Goal: Task Accomplishment & Management: Complete application form

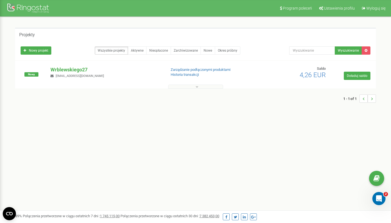
click at [316, 76] on span "4,26 EUR" at bounding box center [313, 75] width 26 height 8
click at [351, 77] on link "Doładuj saldo" at bounding box center [357, 76] width 27 height 8
click at [189, 87] on button at bounding box center [195, 87] width 55 height 4
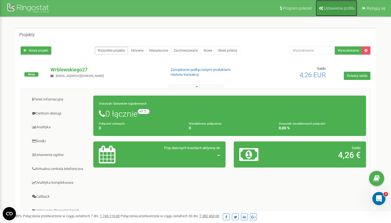
click at [345, 9] on span "Ustawienia profilu" at bounding box center [339, 8] width 31 height 4
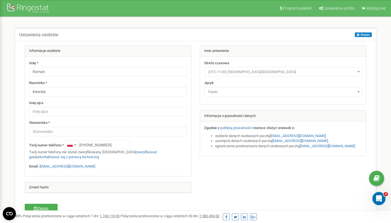
click at [240, 95] on span "Polski" at bounding box center [283, 92] width 154 height 8
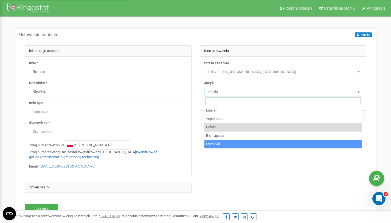
select select "rus"
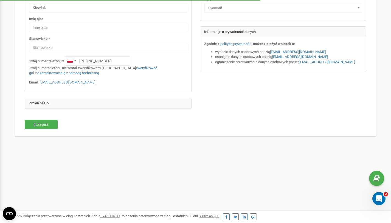
scroll to position [106, 0]
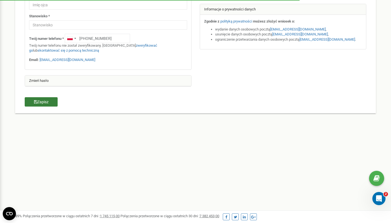
click at [43, 99] on button "Zapisz" at bounding box center [41, 101] width 33 height 9
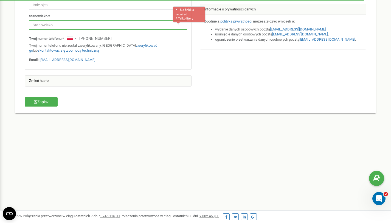
click at [169, 24] on input "text" at bounding box center [108, 24] width 158 height 9
click at [181, 25] on input "text" at bounding box center [108, 24] width 158 height 9
click at [177, 24] on div at bounding box center [178, 23] width 4 height 3
drag, startPoint x: 127, startPoint y: 26, endPoint x: 120, endPoint y: 26, distance: 6.6
click at [120, 26] on input "text" at bounding box center [108, 24] width 158 height 9
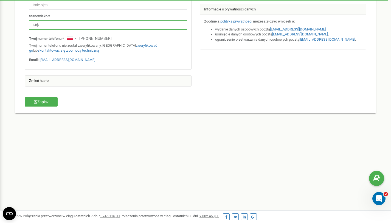
type input "Ы"
type input "Sales Developer representative"
click at [46, 96] on form "Informacje osobiste Imię * Roman Nazwisko * Kiewlak Imię ojca Stanowisko * Sale…" at bounding box center [196, 18] width 350 height 158
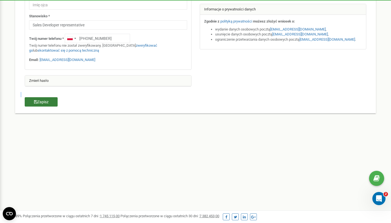
click at [45, 97] on form "Informacje osobiste Imię * Roman Nazwisko * Kiewlak Imię ojca Stanowisko * Sale…" at bounding box center [196, 18] width 350 height 158
click at [42, 100] on button "Zapisz" at bounding box center [41, 101] width 33 height 9
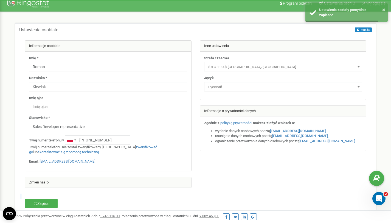
scroll to position [0, 0]
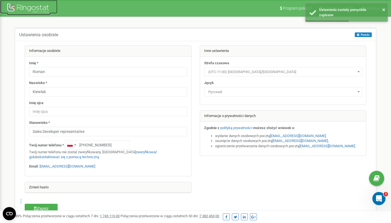
click at [36, 7] on div at bounding box center [29, 8] width 44 height 13
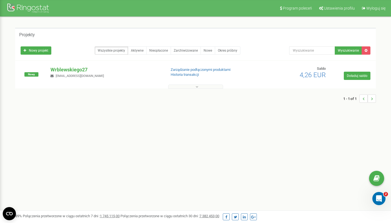
click at [373, 98] on li "..." at bounding box center [372, 98] width 8 height 8
click at [196, 88] on icon at bounding box center [197, 87] width 2 height 4
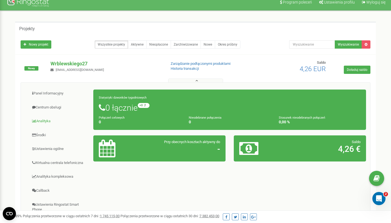
scroll to position [17, 0]
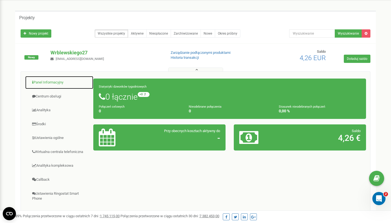
click at [54, 85] on link "Panel Informacyjny" at bounding box center [59, 82] width 69 height 13
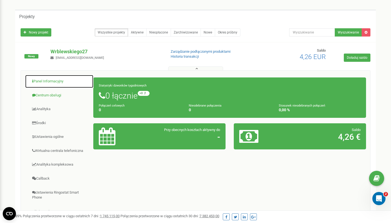
scroll to position [77, 0]
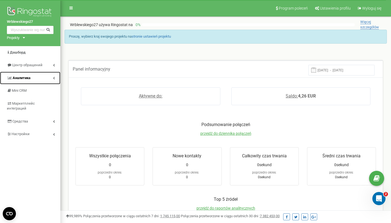
click at [51, 77] on link "Аналитика" at bounding box center [30, 78] width 60 height 13
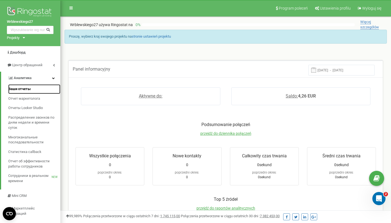
click at [23, 88] on span "Ваши отчеты" at bounding box center [19, 88] width 23 height 5
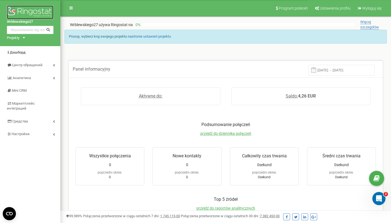
click at [26, 12] on img at bounding box center [30, 12] width 47 height 14
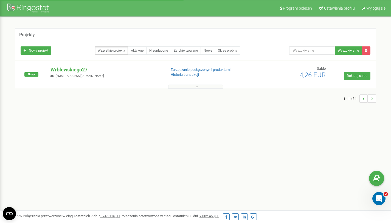
click at [196, 85] on button at bounding box center [195, 87] width 55 height 4
click at [203, 88] on button at bounding box center [195, 87] width 55 height 4
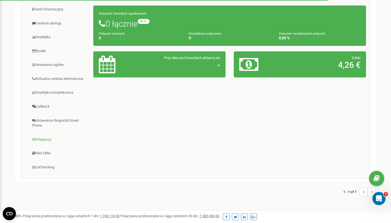
scroll to position [106, 0]
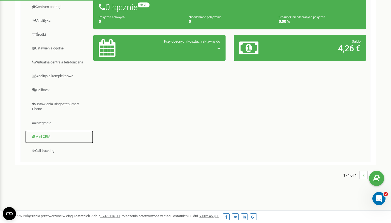
click at [48, 137] on link "Mini CRM" at bounding box center [59, 136] width 69 height 13
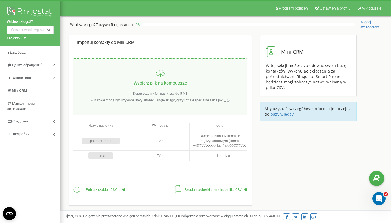
click at [23, 39] on div "Projekty Wrblewskiego27" at bounding box center [15, 37] width 17 height 5
click at [23, 38] on div "Projekty Wrblewskiego27" at bounding box center [15, 37] width 17 height 5
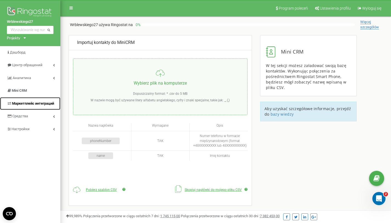
click at [36, 103] on span "Маркетплейс интеграций" at bounding box center [33, 103] width 42 height 4
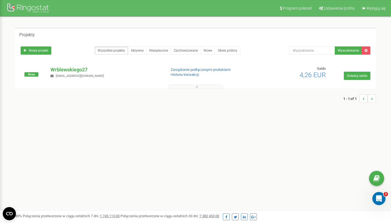
click at [201, 85] on button at bounding box center [195, 87] width 55 height 4
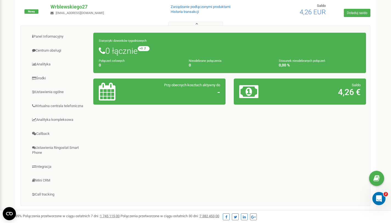
scroll to position [63, 0]
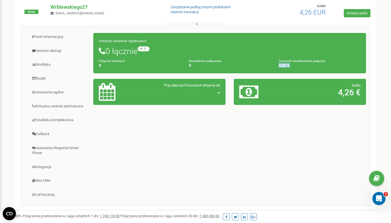
drag, startPoint x: 290, startPoint y: 65, endPoint x: 269, endPoint y: 66, distance: 20.3
click at [275, 66] on div "Stosunek nieodebranych połączeń 0,00 %" at bounding box center [320, 62] width 90 height 9
drag, startPoint x: 101, startPoint y: 66, endPoint x: 91, endPoint y: 65, distance: 10.8
click at [91, 30] on div "Panel Informacyjny Centrum obsługi Analityka Środki" at bounding box center [195, 30] width 341 height 0
click at [138, 154] on div "Panel Informacyjny Centrum obsługi Analityka Środki Ustawienia ogólne 0 0 -" at bounding box center [196, 116] width 350 height 180
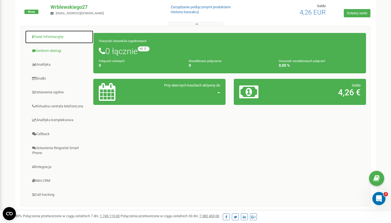
drag, startPoint x: 53, startPoint y: 37, endPoint x: 58, endPoint y: 52, distance: 16.0
click at [53, 37] on link "Panel Informacyjny" at bounding box center [59, 36] width 69 height 13
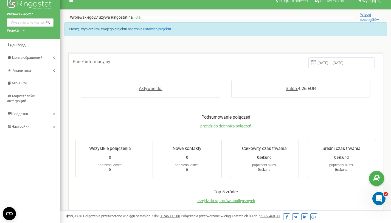
scroll to position [16, 0]
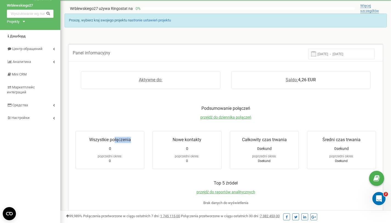
drag, startPoint x: 129, startPoint y: 141, endPoint x: 114, endPoint y: 141, distance: 15.1
click at [114, 141] on div "Wszystkie połączenia" at bounding box center [109, 141] width 63 height 9
click at [185, 140] on div "Nowe kontakty" at bounding box center [187, 141] width 63 height 9
click at [201, 154] on div "poprzedni okres:" at bounding box center [187, 154] width 63 height 7
drag, startPoint x: 280, startPoint y: 140, endPoint x: 266, endPoint y: 139, distance: 13.8
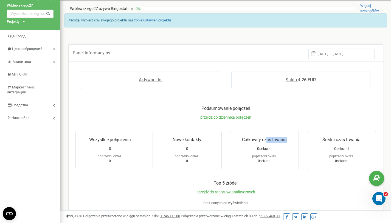
click at [266, 139] on div "Całkowity czas trwania" at bounding box center [264, 141] width 63 height 9
click at [285, 120] on div "Podsumowanie połączeń przejdź do dziennika połączeń" at bounding box center [225, 115] width 311 height 20
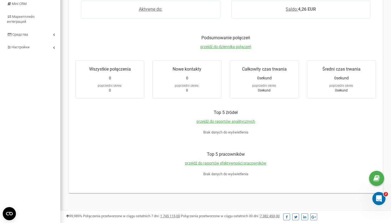
scroll to position [86, 0]
drag, startPoint x: 356, startPoint y: 69, endPoint x: 348, endPoint y: 76, distance: 9.7
click at [340, 69] on div "Średni czas trwania" at bounding box center [341, 70] width 63 height 9
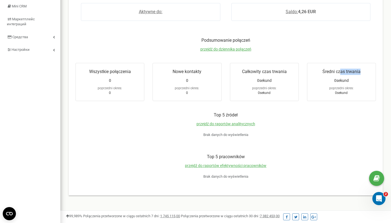
scroll to position [0, 0]
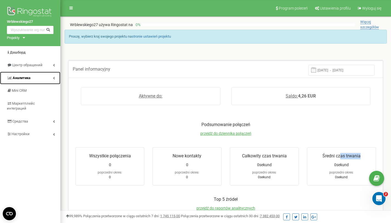
click at [34, 79] on link "Аналитика" at bounding box center [30, 78] width 60 height 13
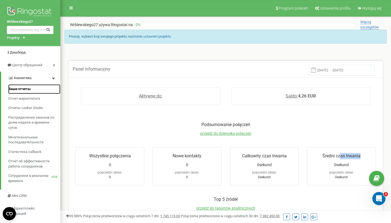
click at [32, 90] on link "Ваши отчеты" at bounding box center [34, 89] width 52 height 10
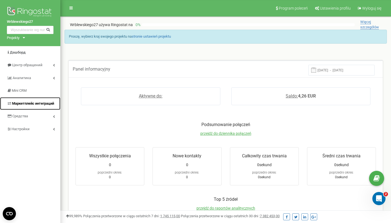
click at [38, 103] on span "Маркетплейс интеграций" at bounding box center [33, 103] width 42 height 4
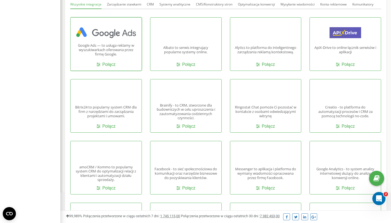
scroll to position [123, 0]
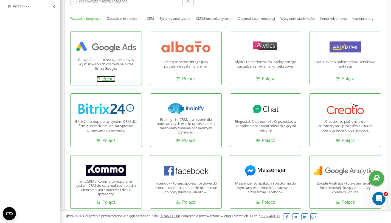
click at [108, 79] on link "Połącz" at bounding box center [106, 79] width 19 height 6
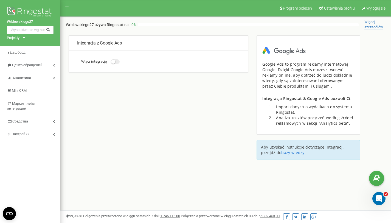
click at [115, 62] on small at bounding box center [113, 62] width 4 height 4
click at [0, 0] on input "Włącz integrację" at bounding box center [0, 0] width 0 height 0
click at [55, 77] on icon at bounding box center [54, 78] width 2 height 3
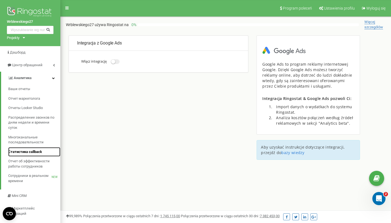
click at [36, 152] on span "Статистика callback" at bounding box center [25, 151] width 34 height 5
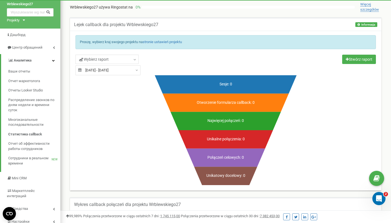
scroll to position [18, 0]
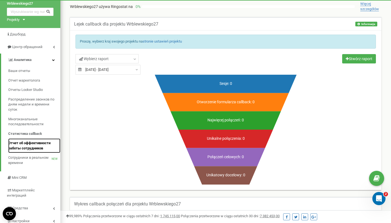
click at [25, 145] on span "Отчет об эффективности работы сотрудников" at bounding box center [32, 145] width 49 height 10
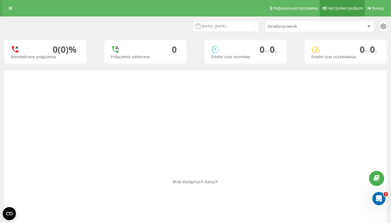
click at [342, 9] on span "Настройки профиля" at bounding box center [345, 8] width 36 height 4
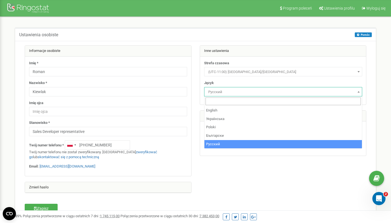
click at [303, 93] on span "Русский" at bounding box center [283, 92] width 154 height 8
click at [302, 92] on span "Русский" at bounding box center [283, 92] width 154 height 8
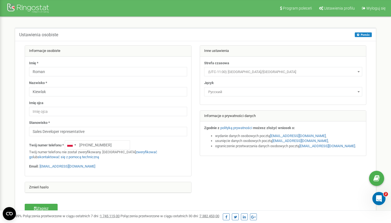
click at [302, 92] on span "Русский" at bounding box center [283, 92] width 154 height 8
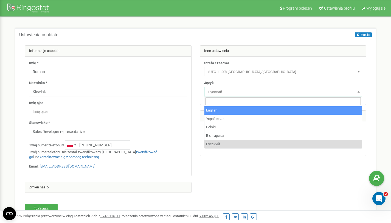
select select "eng"
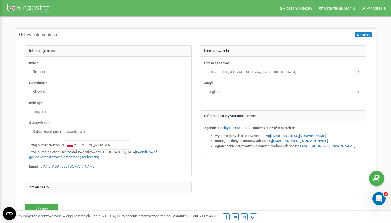
scroll to position [20, 0]
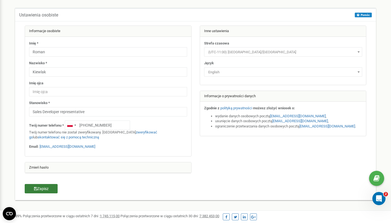
click at [47, 189] on button "Zapisz" at bounding box center [41, 188] width 33 height 9
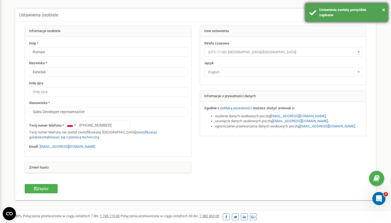
click at [370, 13] on div "Ustawienia zostały pomyślnie zapisane" at bounding box center [351, 12] width 64 height 10
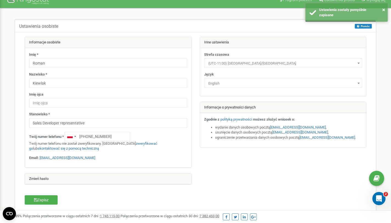
scroll to position [0, 0]
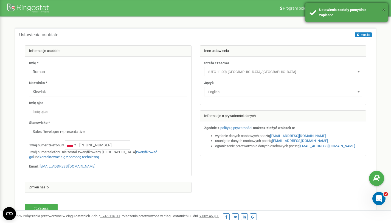
click at [383, 9] on button "×" at bounding box center [383, 10] width 3 height 8
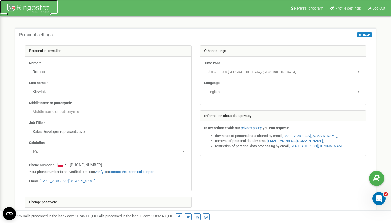
click at [26, 10] on div at bounding box center [29, 8] width 44 height 13
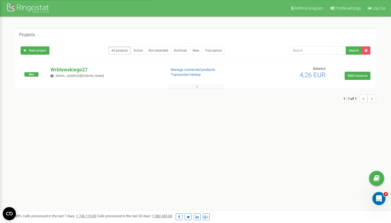
click at [203, 85] on button at bounding box center [195, 87] width 55 height 4
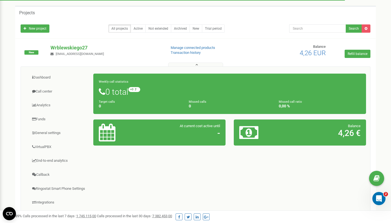
scroll to position [99, 0]
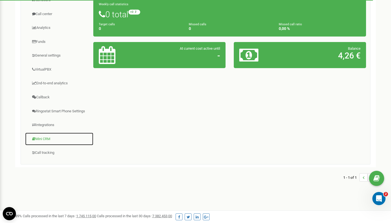
click at [41, 139] on link "Mini CRM" at bounding box center [59, 138] width 69 height 13
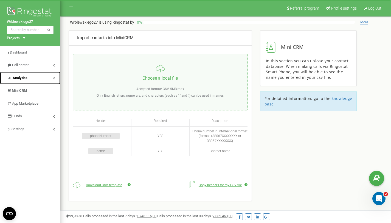
click at [54, 77] on icon at bounding box center [54, 78] width 2 height 3
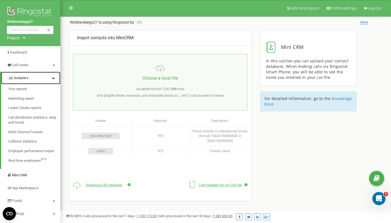
click at [55, 78] on link "Analytics" at bounding box center [30, 78] width 59 height 13
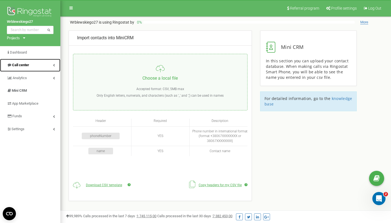
click at [55, 67] on link "Call center" at bounding box center [30, 65] width 60 height 13
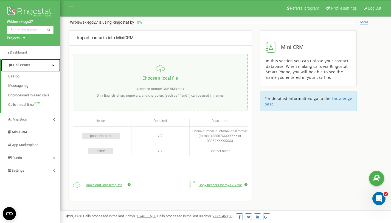
click at [55, 66] on link "Call center" at bounding box center [30, 65] width 59 height 13
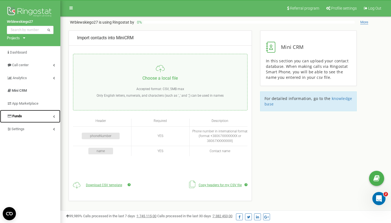
click at [55, 116] on link "Funds" at bounding box center [30, 116] width 60 height 13
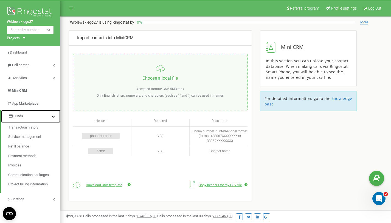
click at [54, 116] on icon at bounding box center [53, 116] width 3 height 3
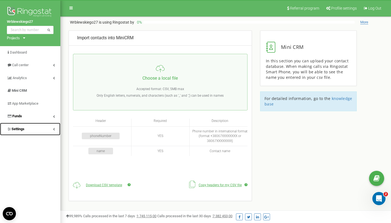
click at [34, 126] on link "Settings" at bounding box center [30, 129] width 60 height 13
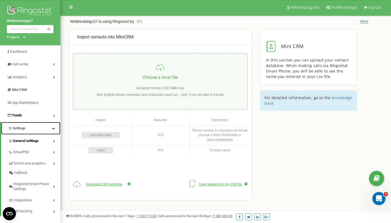
scroll to position [1, 0]
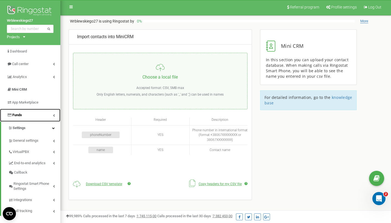
click at [24, 114] on link "Funds" at bounding box center [30, 115] width 60 height 13
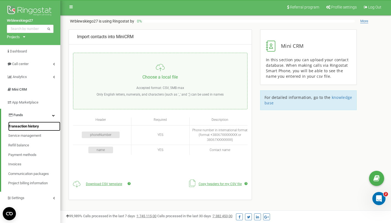
click at [25, 126] on span "Transaction history" at bounding box center [23, 126] width 31 height 5
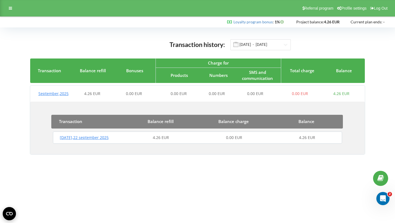
click at [182, 95] on span "0.00 EUR" at bounding box center [179, 93] width 16 height 5
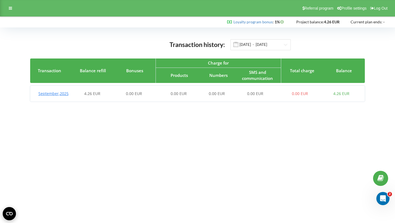
click at [82, 96] on div "4.26 EUR" at bounding box center [92, 93] width 41 height 5
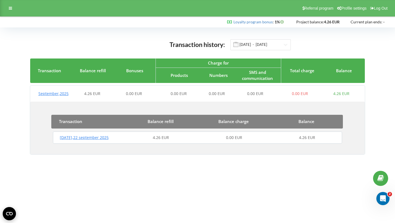
click at [71, 140] on span "Monday , 22 september 2025" at bounding box center [84, 137] width 49 height 5
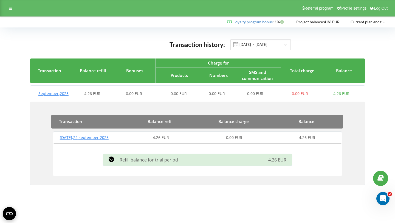
click at [238, 140] on span "0.00 EUR" at bounding box center [234, 137] width 16 height 5
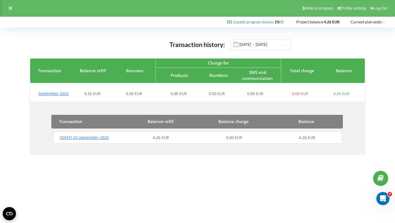
click at [237, 140] on span "0.00 EUR" at bounding box center [234, 137] width 16 height 5
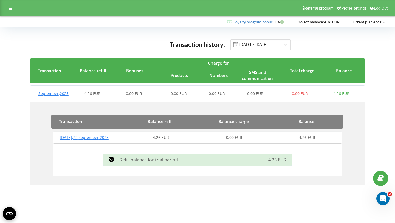
click at [236, 140] on span "0.00 EUR" at bounding box center [234, 137] width 16 height 5
click at [317, 140] on div "4.26 EUR" at bounding box center [307, 137] width 73 height 5
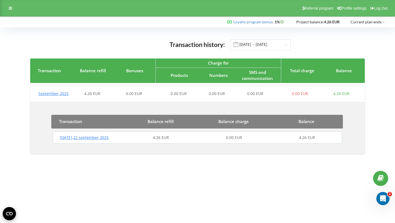
click at [316, 140] on div "4.26 EUR" at bounding box center [307, 137] width 73 height 5
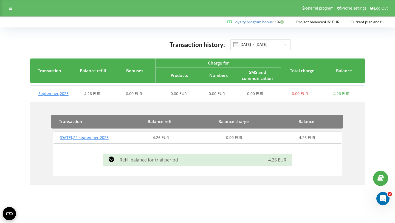
click at [314, 140] on span "4.26 EUR" at bounding box center [307, 137] width 16 height 5
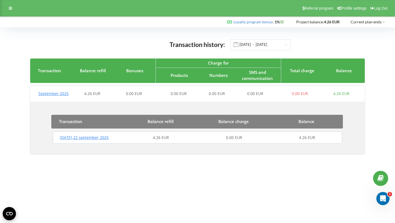
drag, startPoint x: 314, startPoint y: 142, endPoint x: 288, endPoint y: 143, distance: 26.3
click at [314, 140] on span "4.26 EUR" at bounding box center [307, 137] width 16 height 5
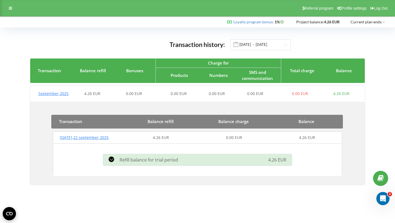
click at [238, 139] on div "Monday , 22 september 2025 4.26 EUR 0.00 EUR 4.26 EUR" at bounding box center [198, 137] width 292 height 13
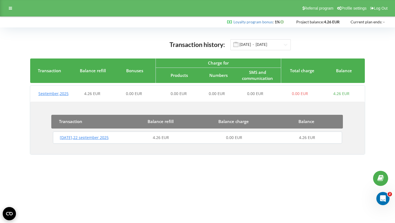
click at [305, 140] on span "4.26 EUR" at bounding box center [307, 137] width 16 height 5
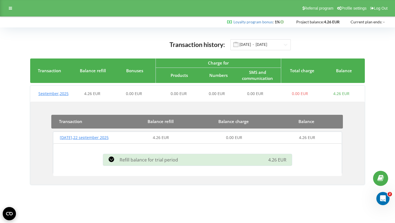
click at [245, 140] on div "0.00 EUR" at bounding box center [234, 137] width 73 height 5
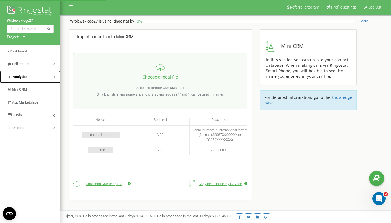
click at [55, 77] on icon at bounding box center [54, 76] width 2 height 3
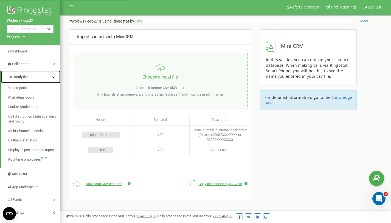
click at [55, 77] on icon at bounding box center [53, 76] width 3 height 3
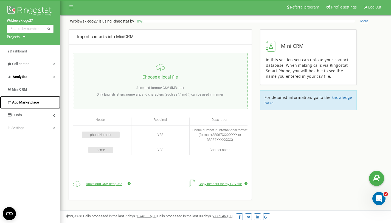
click at [38, 101] on span "App Marketplace" at bounding box center [25, 102] width 27 height 4
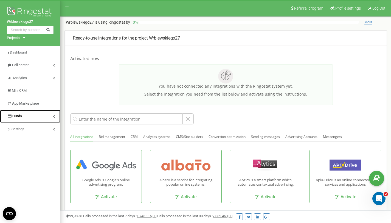
click at [55, 114] on link "Funds" at bounding box center [30, 116] width 60 height 13
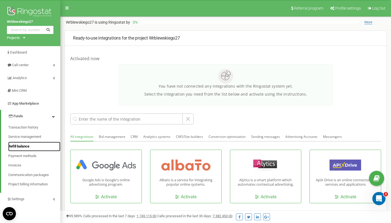
click at [28, 146] on span "Refill balance" at bounding box center [18, 146] width 21 height 5
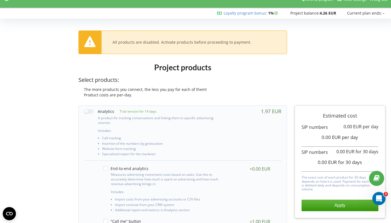
scroll to position [17, 0]
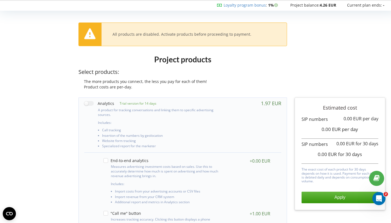
drag, startPoint x: 126, startPoint y: 74, endPoint x: 125, endPoint y: 86, distance: 12.6
click at [125, 75] on p "Select products:" at bounding box center [182, 72] width 209 height 8
click at [124, 88] on div "Project products Select products: The more products you connect, the less you p…" at bounding box center [183, 73] width 216 height 42
click at [207, 81] on div "The more products you connect, the less you pay for each of them!" at bounding box center [182, 81] width 209 height 5
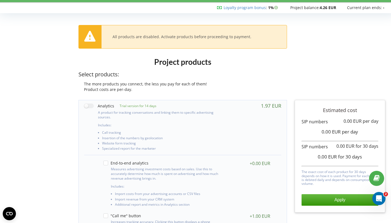
scroll to position [21, 0]
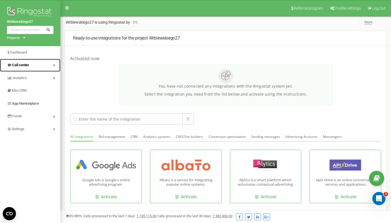
click at [54, 67] on link "Call center" at bounding box center [30, 65] width 60 height 13
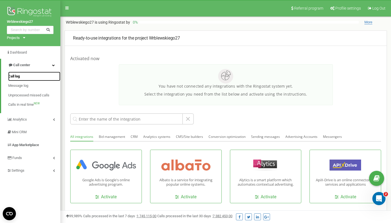
click at [16, 75] on span "Call log" at bounding box center [14, 76] width 12 height 5
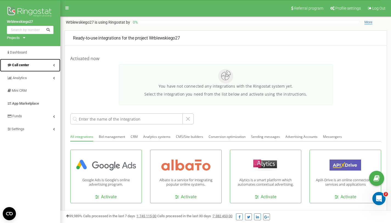
drag, startPoint x: 52, startPoint y: 68, endPoint x: 52, endPoint y: 71, distance: 2.8
click at [52, 68] on link "Call center" at bounding box center [30, 65] width 60 height 13
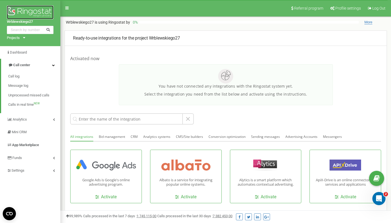
click at [21, 10] on img at bounding box center [30, 12] width 47 height 14
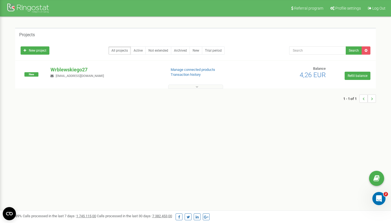
click at [198, 87] on icon at bounding box center [197, 87] width 2 height 4
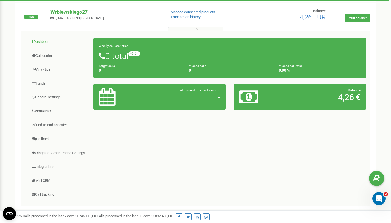
scroll to position [48, 0]
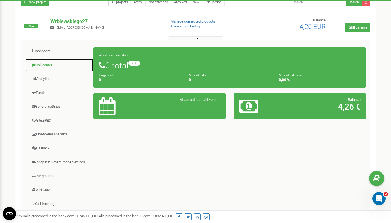
click at [49, 66] on link "Call center" at bounding box center [59, 64] width 69 height 13
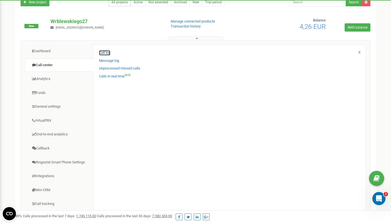
click at [103, 52] on link "Call log" at bounding box center [104, 52] width 11 height 5
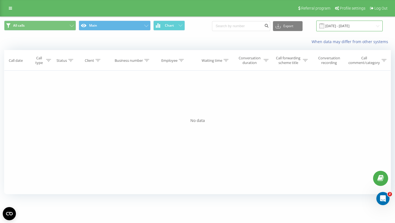
click at [358, 25] on input "[DATE] - [DATE]" at bounding box center [349, 26] width 66 height 11
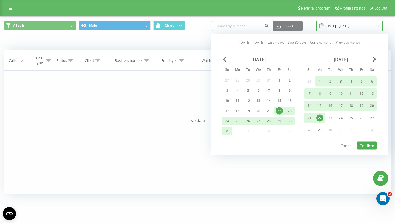
click at [357, 27] on input "[DATE] - [DATE]" at bounding box center [349, 26] width 66 height 11
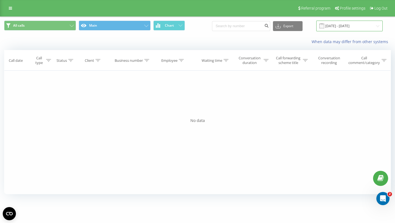
click at [353, 27] on input "[DATE] - [DATE]" at bounding box center [349, 26] width 66 height 11
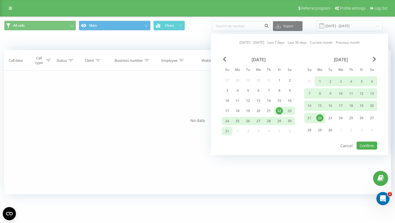
drag, startPoint x: 200, startPoint y: 111, endPoint x: 216, endPoint y: 99, distance: 20.3
click at [200, 111] on div "Filter by condition Equal Enter value Cancel OK Filter by condition Equal Enter…" at bounding box center [197, 132] width 387 height 123
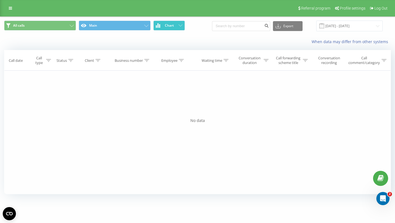
click at [173, 27] on span "Chart" at bounding box center [169, 26] width 9 height 4
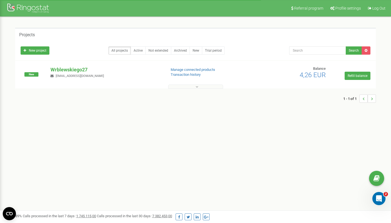
drag, startPoint x: 193, startPoint y: 87, endPoint x: 189, endPoint y: 88, distance: 4.2
click at [193, 87] on button at bounding box center [195, 87] width 55 height 4
click at [37, 51] on link "New project" at bounding box center [35, 50] width 29 height 8
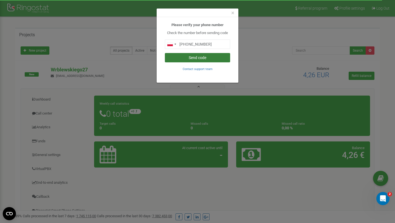
click at [205, 58] on button "Send code" at bounding box center [197, 57] width 65 height 9
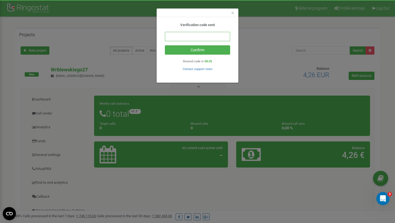
click at [197, 39] on input "text" at bounding box center [197, 36] width 65 height 9
type input "563444"
click at [165, 45] on button "Confirm" at bounding box center [197, 49] width 65 height 9
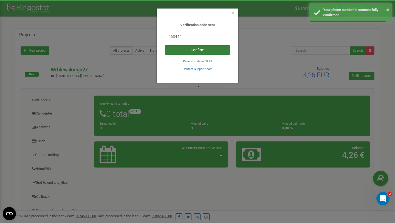
click at [224, 52] on button "Confirm" at bounding box center [197, 49] width 65 height 9
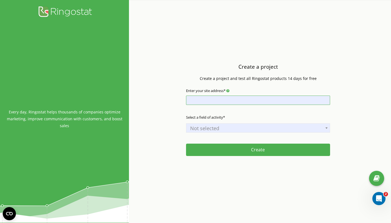
click at [234, 101] on input "Enter your site address*" at bounding box center [258, 99] width 144 height 9
type input "O"
type input "BMW casr"
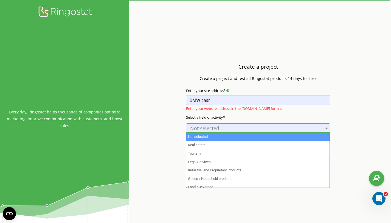
click at [246, 129] on span "Not selected" at bounding box center [258, 128] width 140 height 8
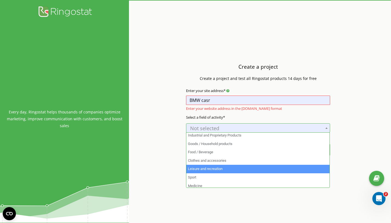
scroll to position [46, 0]
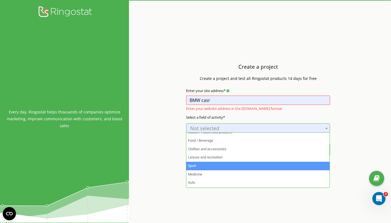
click at [158, 155] on div "Create a project Create a project and test all Ringostat products 14 days for f…" at bounding box center [258, 111] width 258 height 223
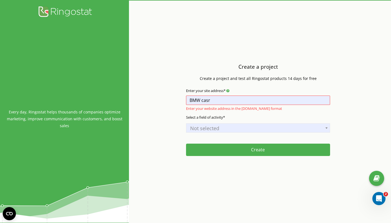
click at [215, 128] on span "Not selected" at bounding box center [258, 128] width 140 height 8
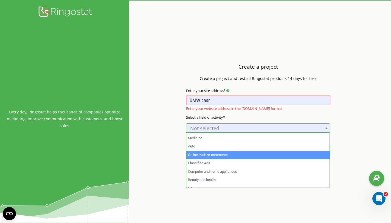
scroll to position [81, 0]
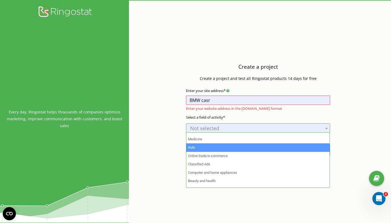
select select "11"
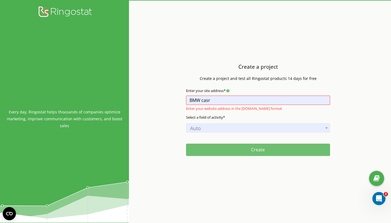
click at [222, 152] on button "Create" at bounding box center [258, 150] width 144 height 12
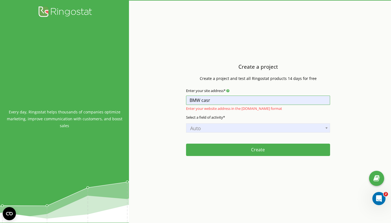
click at [226, 96] on input "BMW casr" at bounding box center [258, 99] width 144 height 9
drag, startPoint x: 226, startPoint y: 96, endPoint x: 191, endPoint y: 99, distance: 35.0
click at [191, 99] on input "BMW casr" at bounding box center [258, 99] width 144 height 9
click at [67, 7] on icon at bounding box center [64, 11] width 55 height 13
click at [64, 10] on icon at bounding box center [64, 11] width 55 height 13
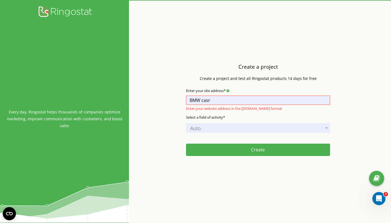
click at [64, 12] on icon at bounding box center [64, 11] width 55 height 13
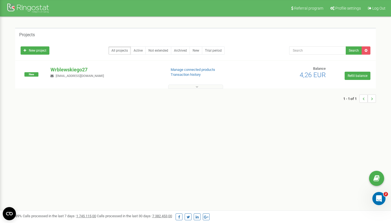
click at [182, 87] on button at bounding box center [195, 87] width 55 height 4
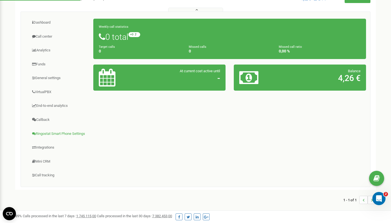
scroll to position [95, 0]
